Goal: Information Seeking & Learning: Learn about a topic

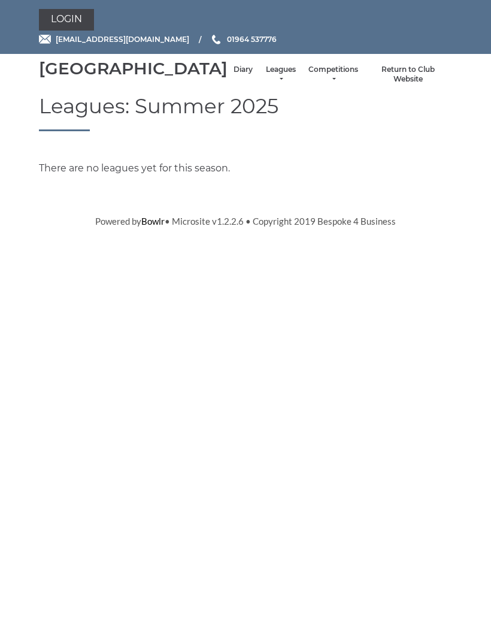
click at [265, 83] on link "Leagues" at bounding box center [281, 75] width 32 height 20
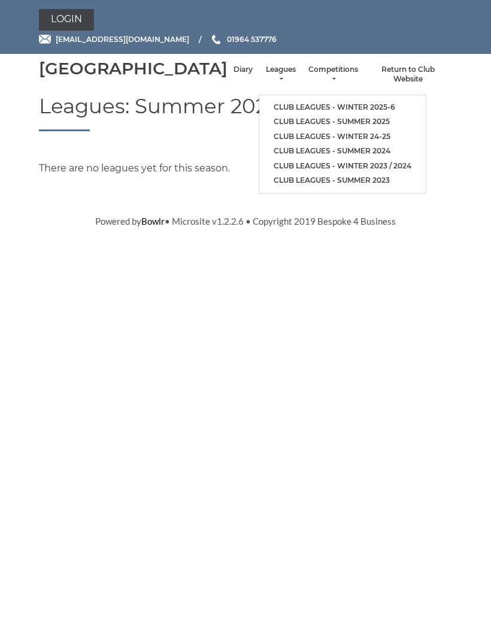
click at [331, 113] on link "Club leagues - Winter 2025-6" at bounding box center [342, 107] width 166 height 15
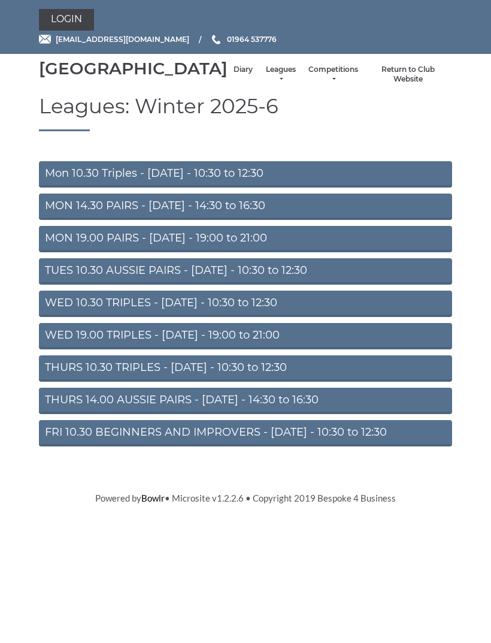
click at [289, 410] on link "THURS 14.00 AUSSIE PAIRS - Thursday - 14:30 to 16:30" at bounding box center [245, 400] width 413 height 26
click at [278, 187] on link "Mon 10.30 Triples - [DATE] - 10:30 to 12:30" at bounding box center [245, 174] width 413 height 26
